Goal: Navigation & Orientation: Find specific page/section

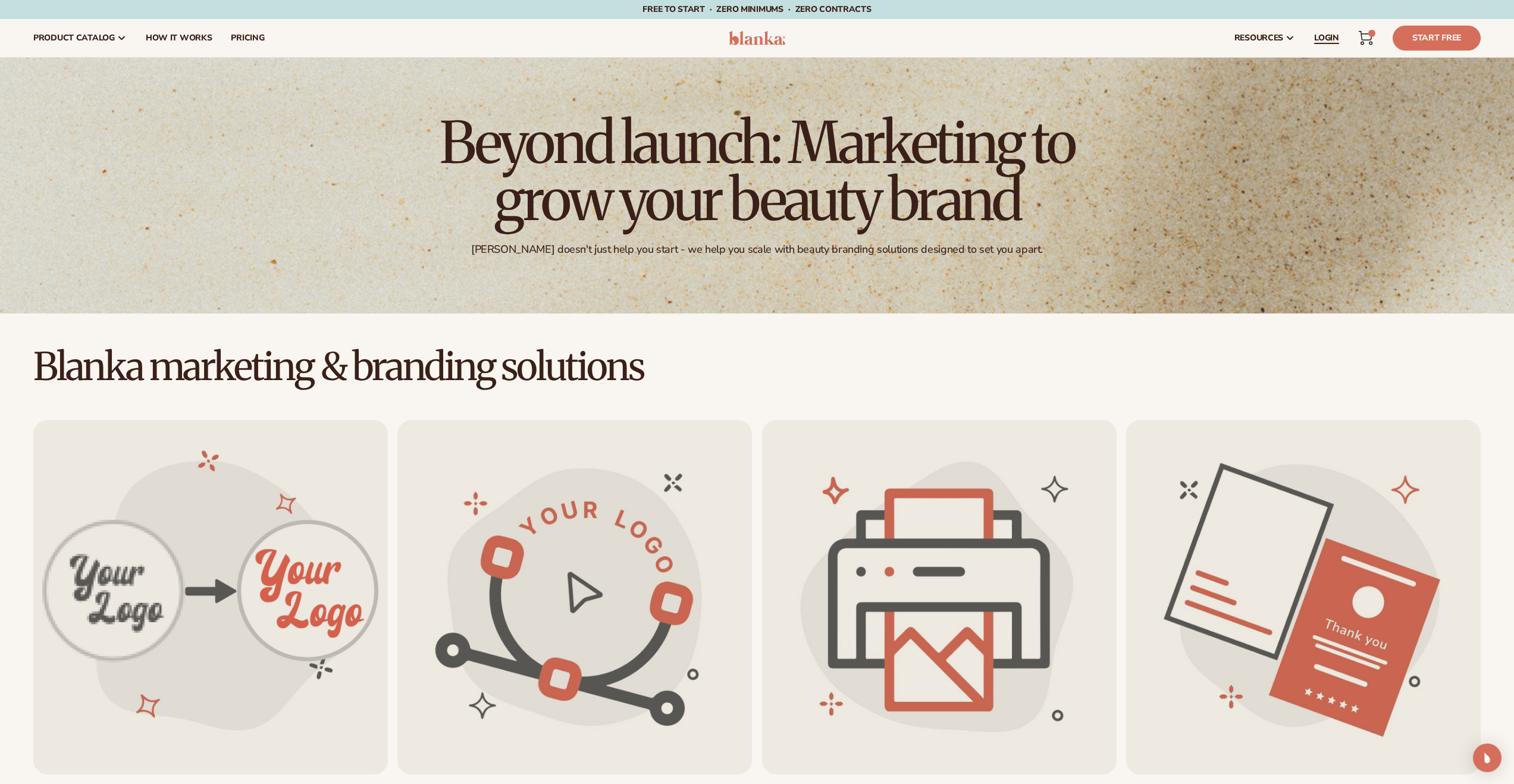
click at [1333, 37] on span "LOGIN" at bounding box center [1326, 38] width 25 height 9
click at [1317, 39] on span "LOGIN" at bounding box center [1326, 38] width 25 height 9
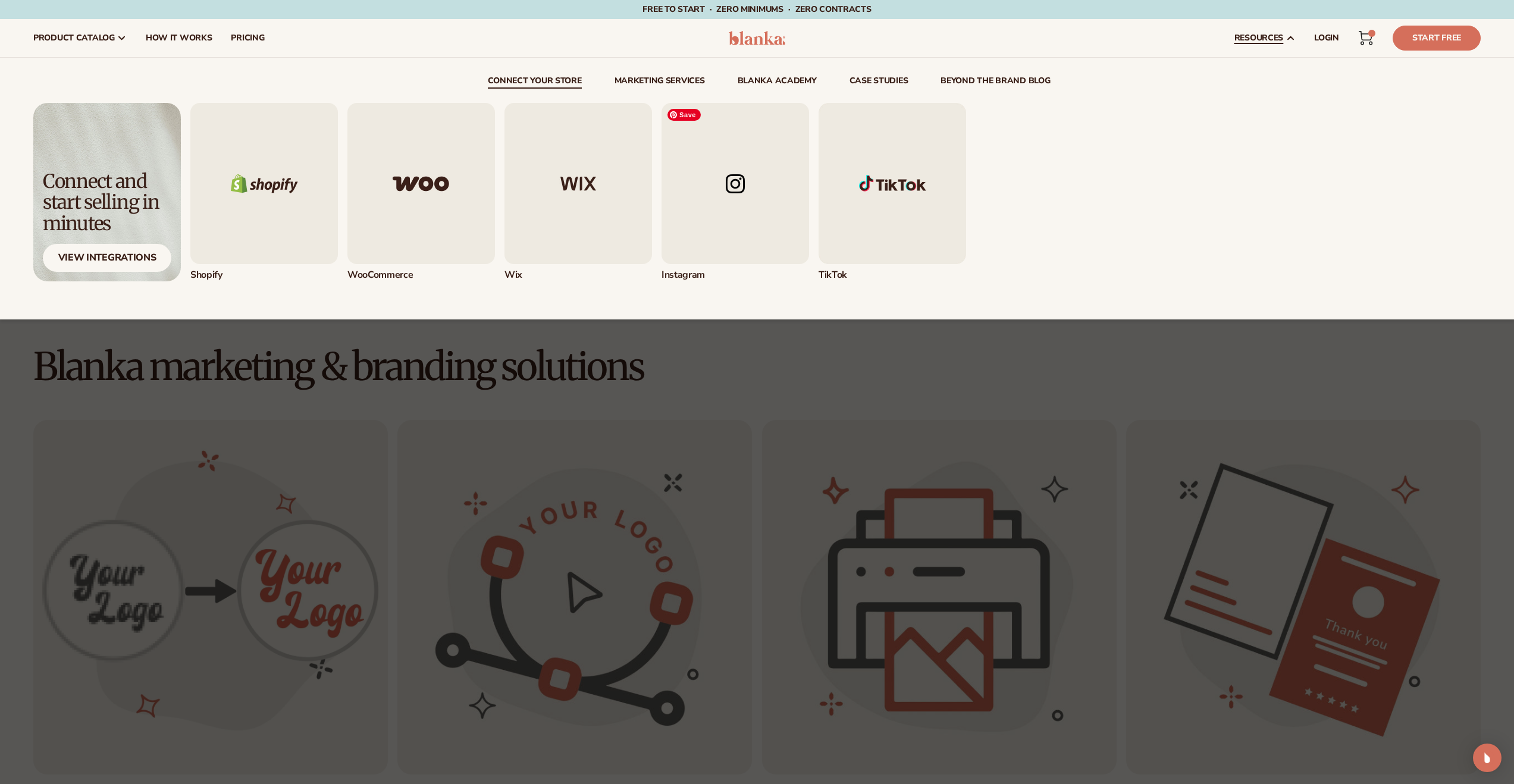
click at [712, 170] on img "4 / 5" at bounding box center [735, 183] width 148 height 161
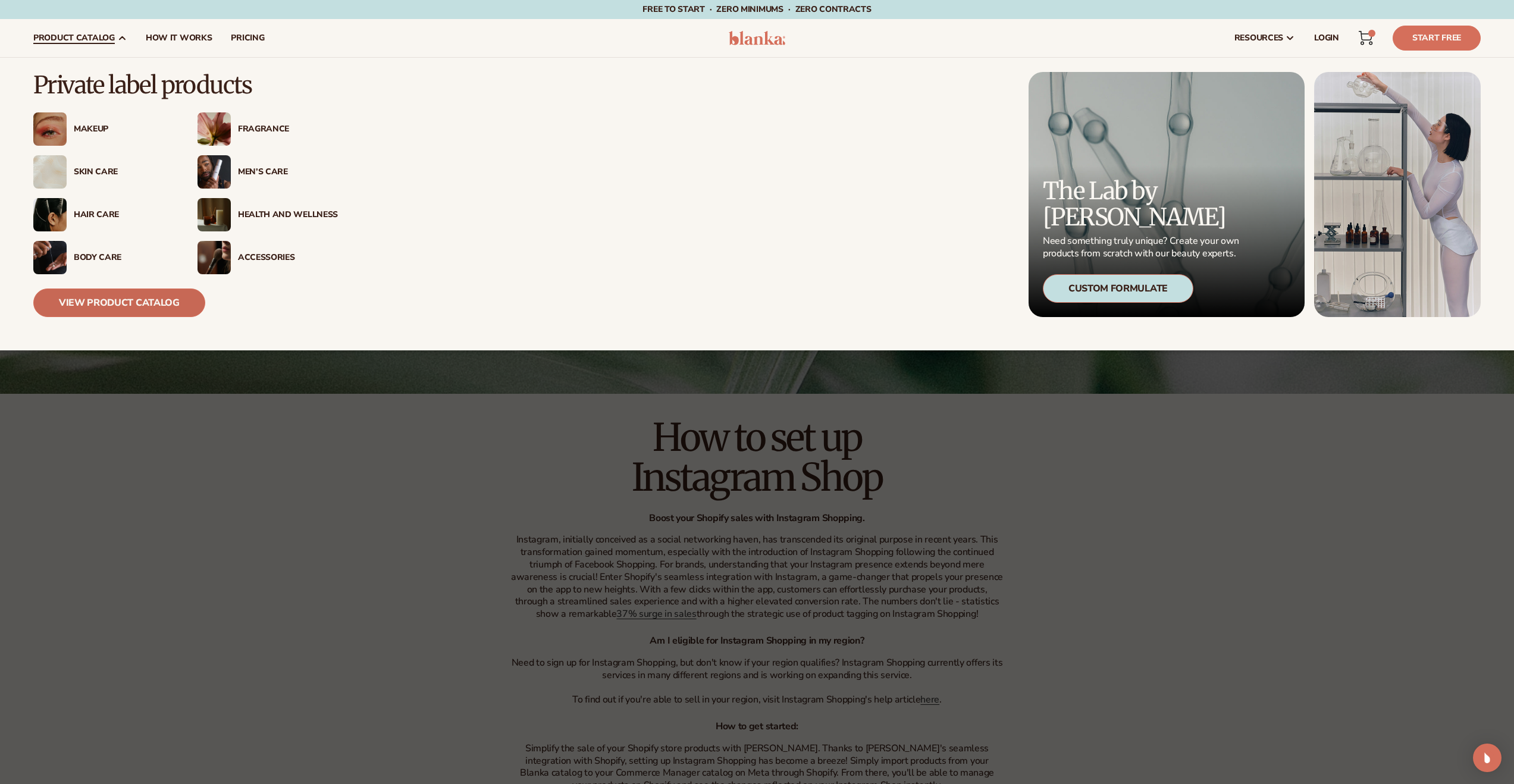
click at [120, 305] on link "View Product Catalog" at bounding box center [119, 303] width 172 height 28
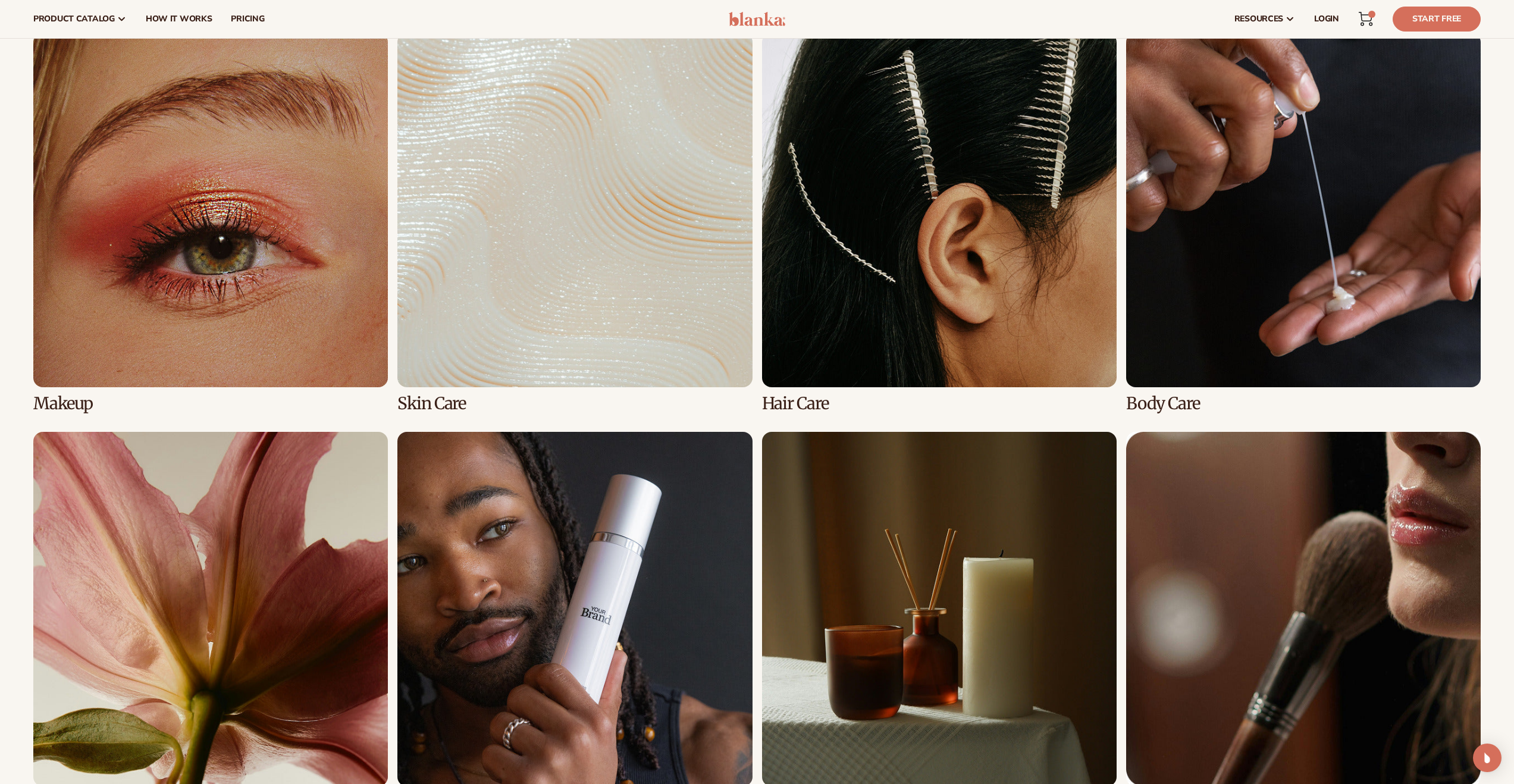
scroll to position [844, 0]
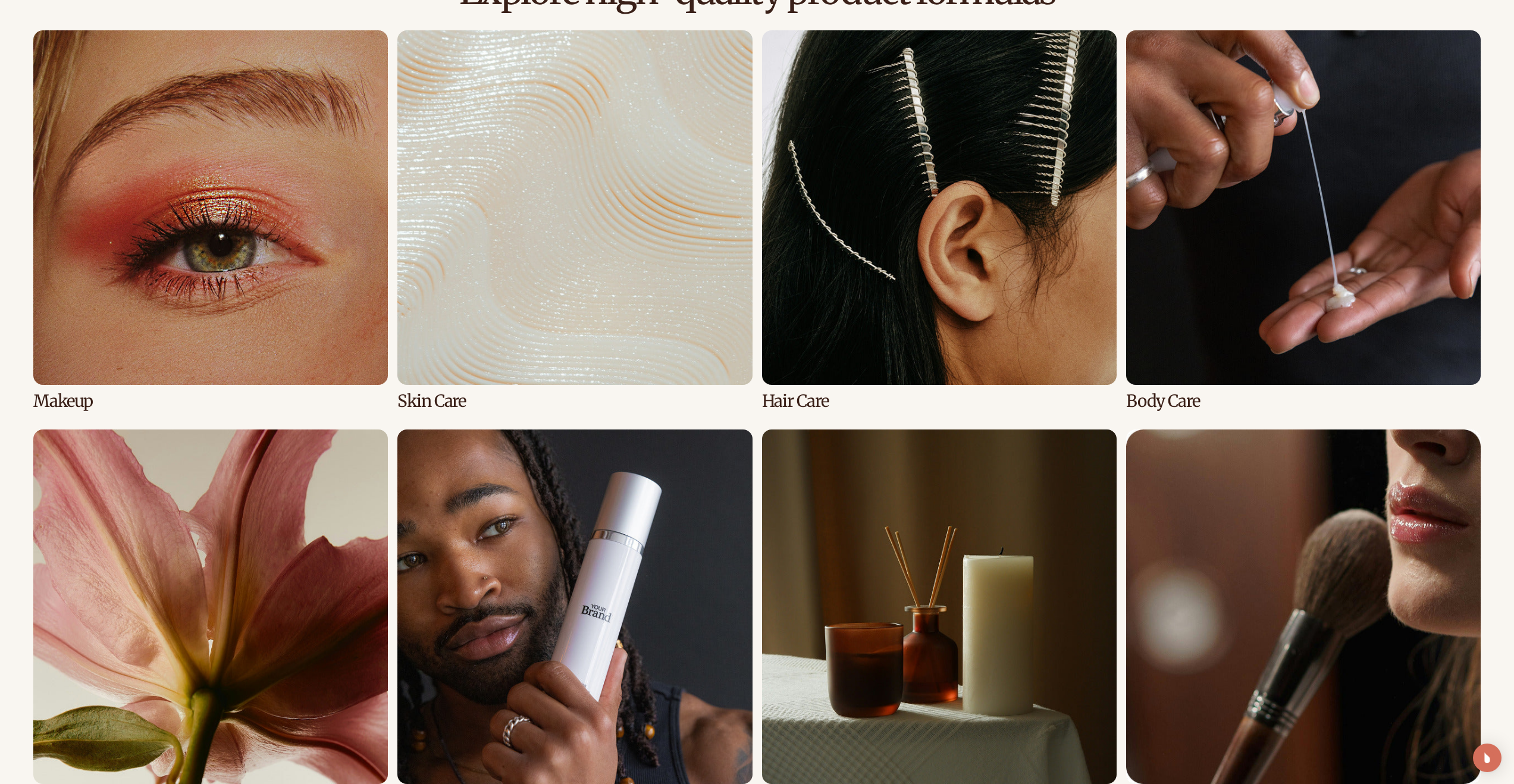
click at [210, 221] on link "1 / 8" at bounding box center [211, 220] width 355 height 380
click at [159, 213] on link "1 / 8" at bounding box center [211, 220] width 355 height 380
